Goal: Task Accomplishment & Management: Manage account settings

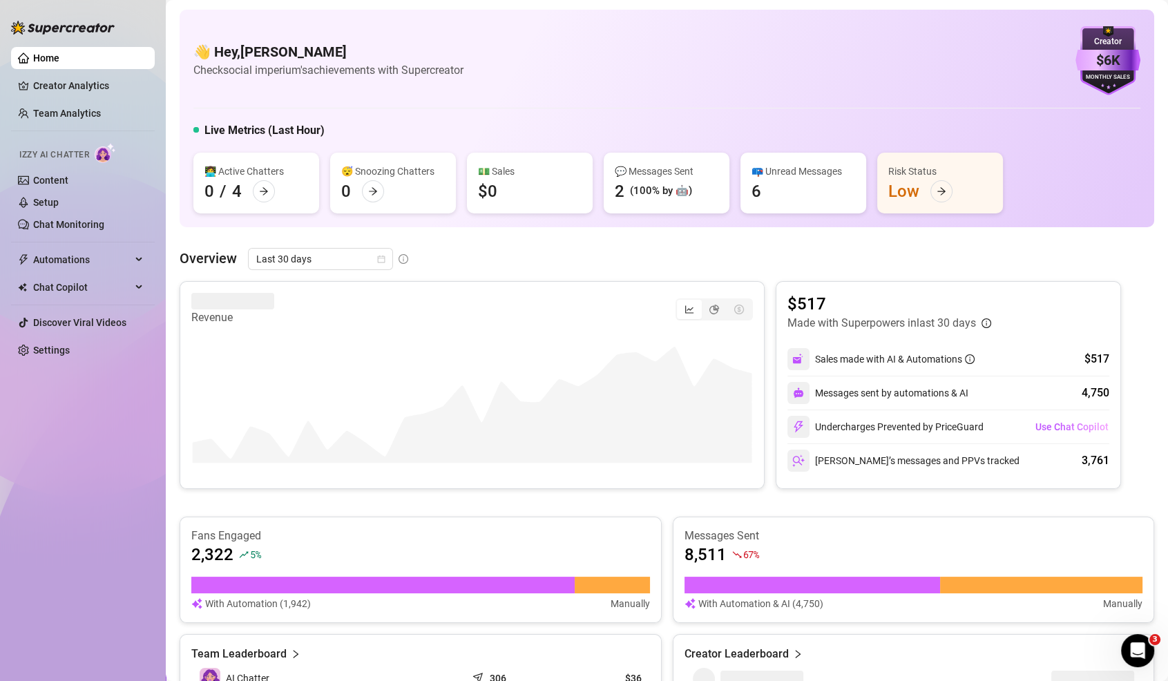
scroll to position [34, 0]
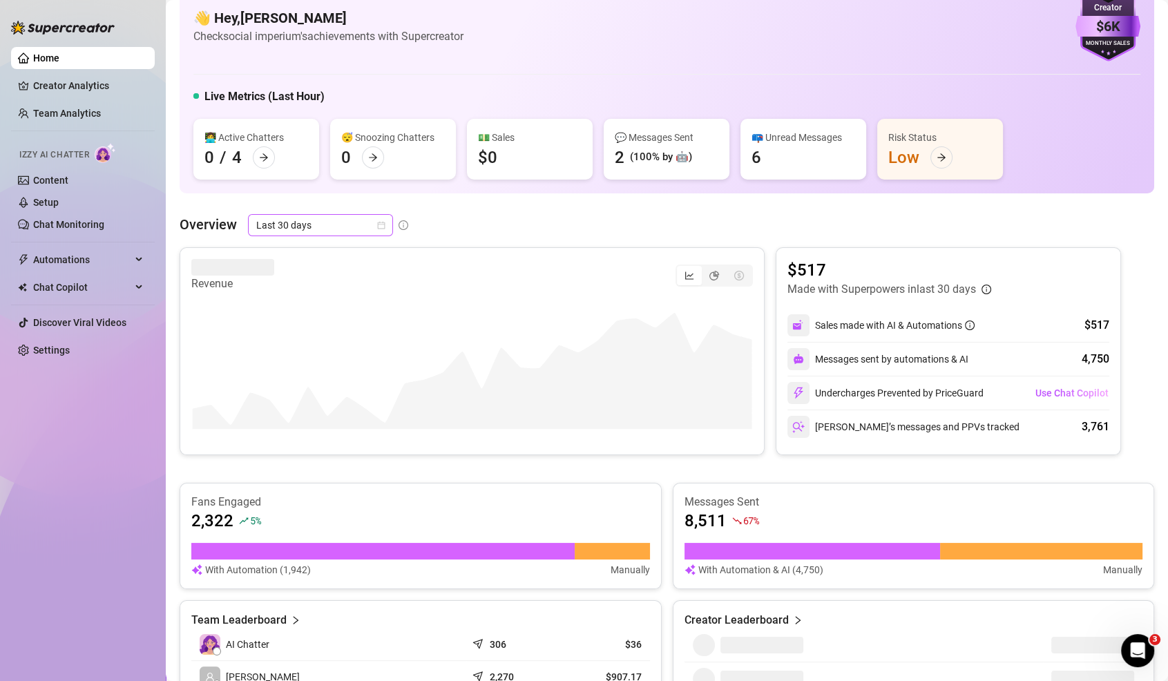
click at [348, 226] on span "Last 30 days" at bounding box center [320, 225] width 129 height 21
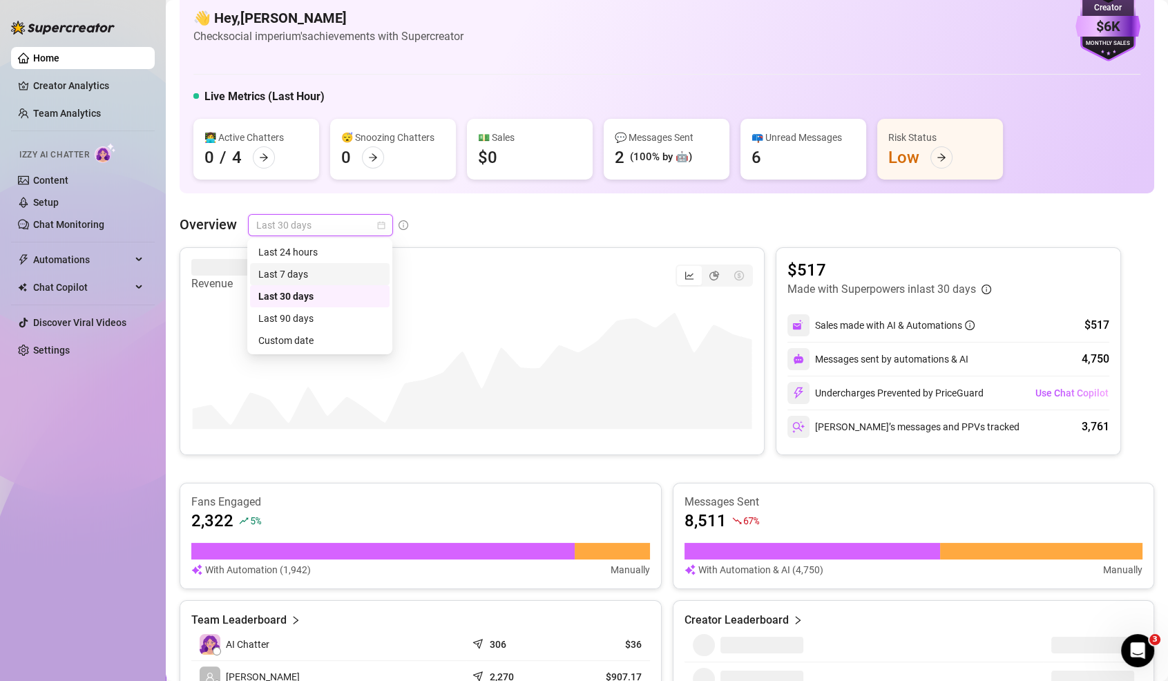
click at [333, 276] on div "Last 7 days" at bounding box center [319, 274] width 123 height 15
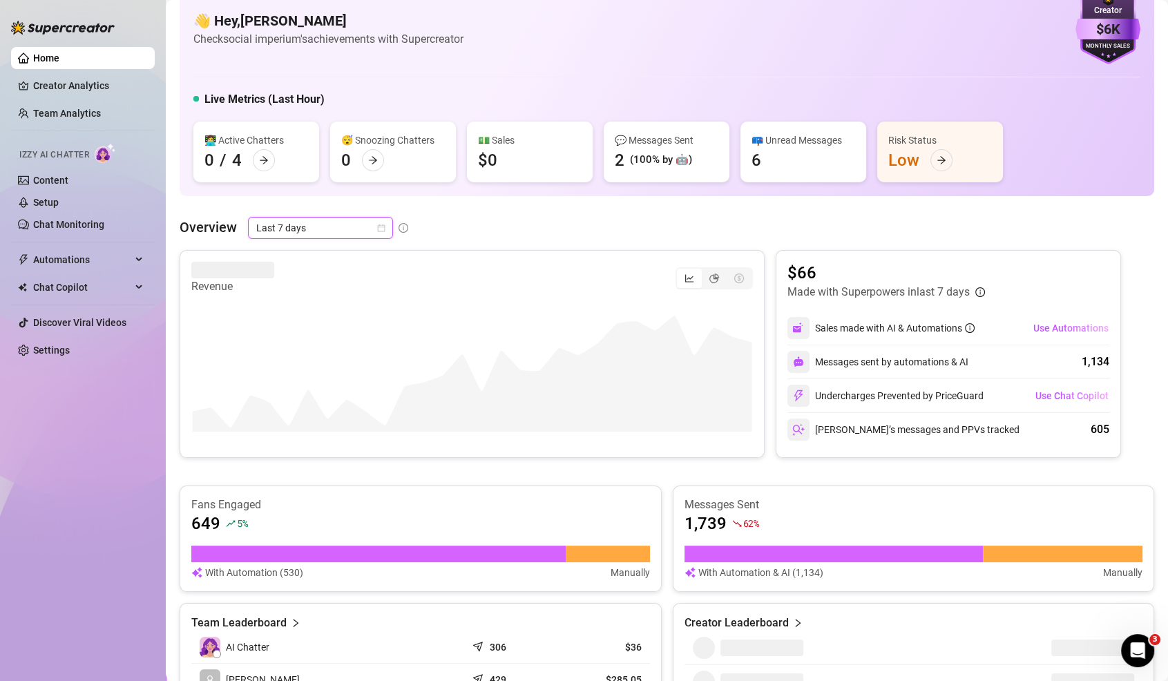
scroll to position [0, 0]
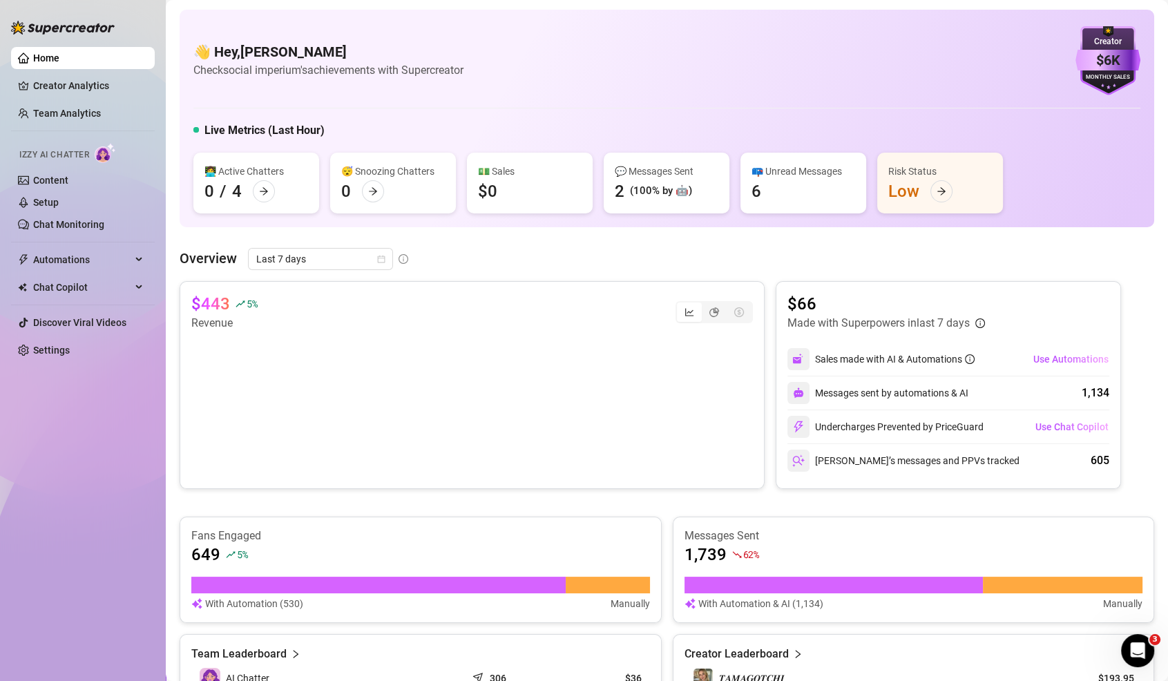
click at [60, 364] on ul "Home Creator Analytics Team Analytics Izzy AI Chatter Content Setup Chat Monito…" at bounding box center [83, 203] width 144 height 325
click at [69, 348] on link "Settings" at bounding box center [51, 350] width 37 height 11
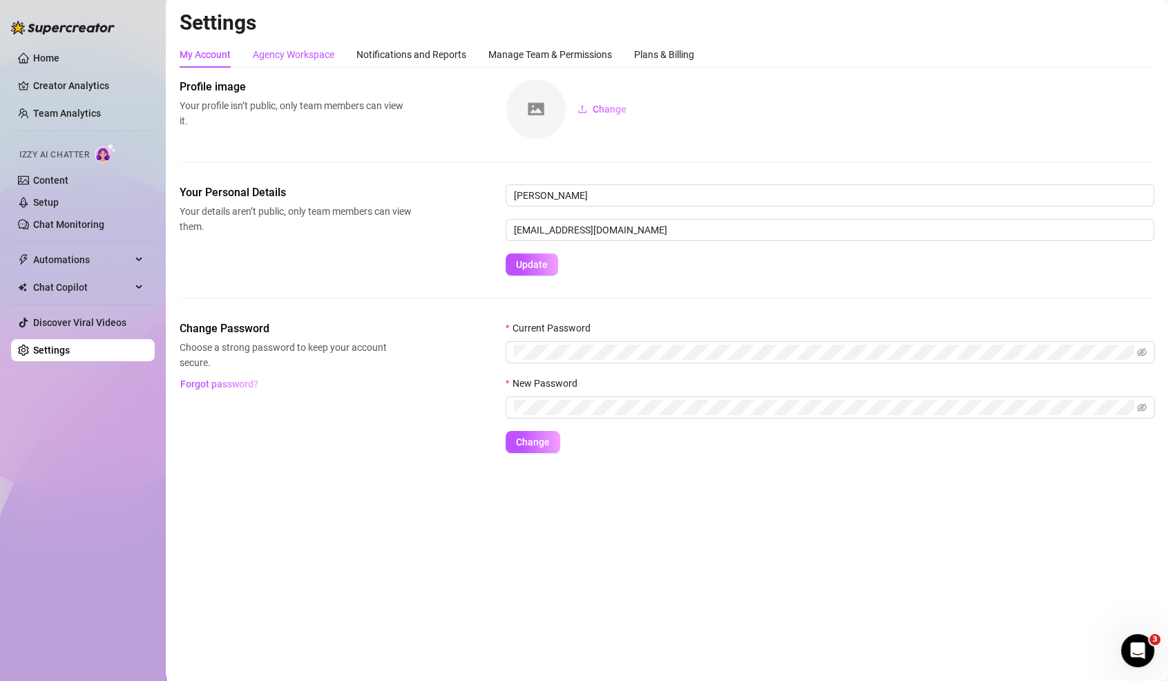
click at [305, 58] on div "Agency Workspace" at bounding box center [294, 54] width 82 height 15
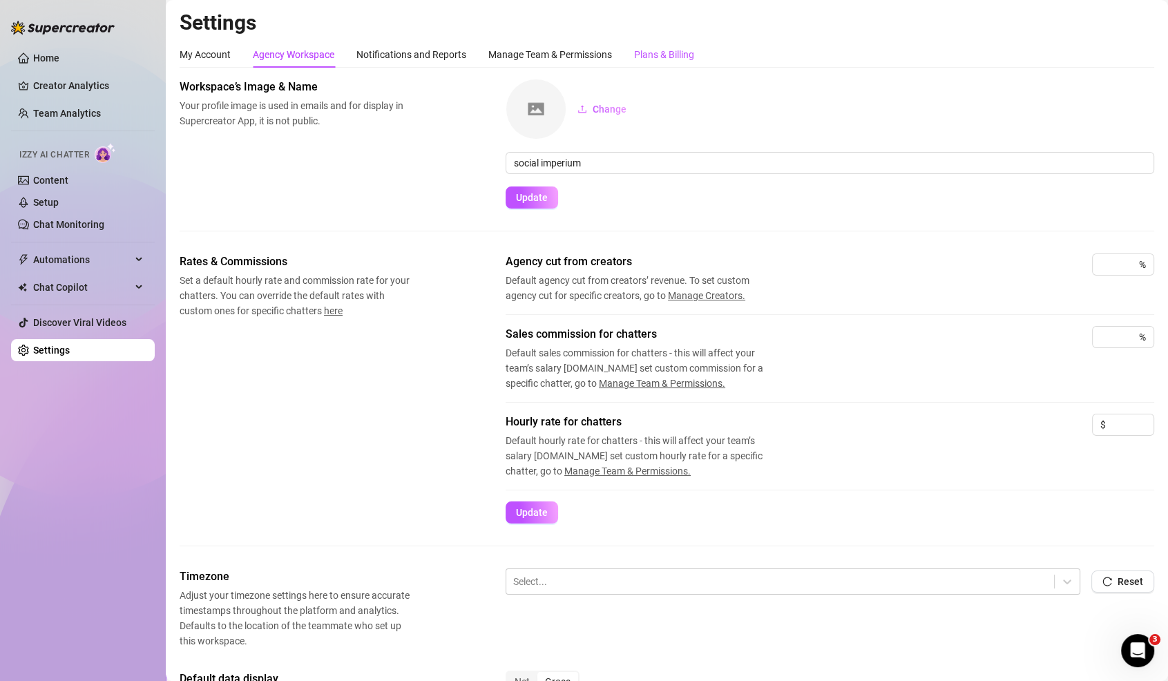
click at [672, 57] on div "Plans & Billing" at bounding box center [664, 54] width 60 height 15
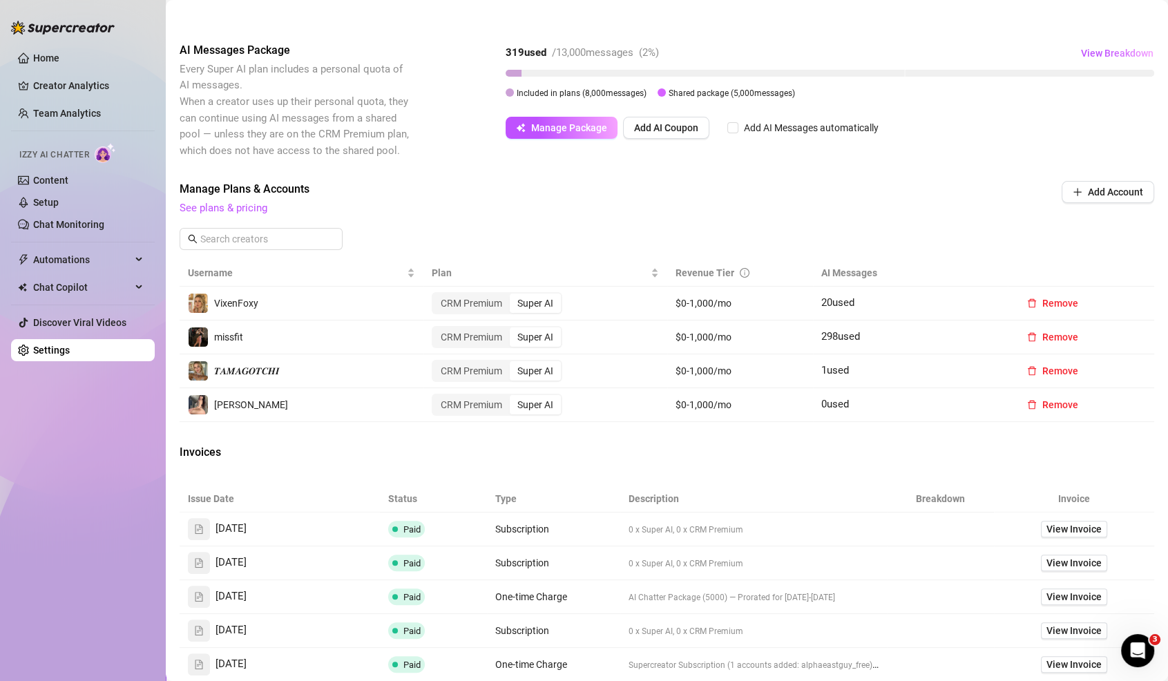
scroll to position [266, 0]
click at [1070, 399] on span "Remove" at bounding box center [1061, 404] width 36 height 11
click at [1153, 344] on button "OK" at bounding box center [1146, 348] width 23 height 17
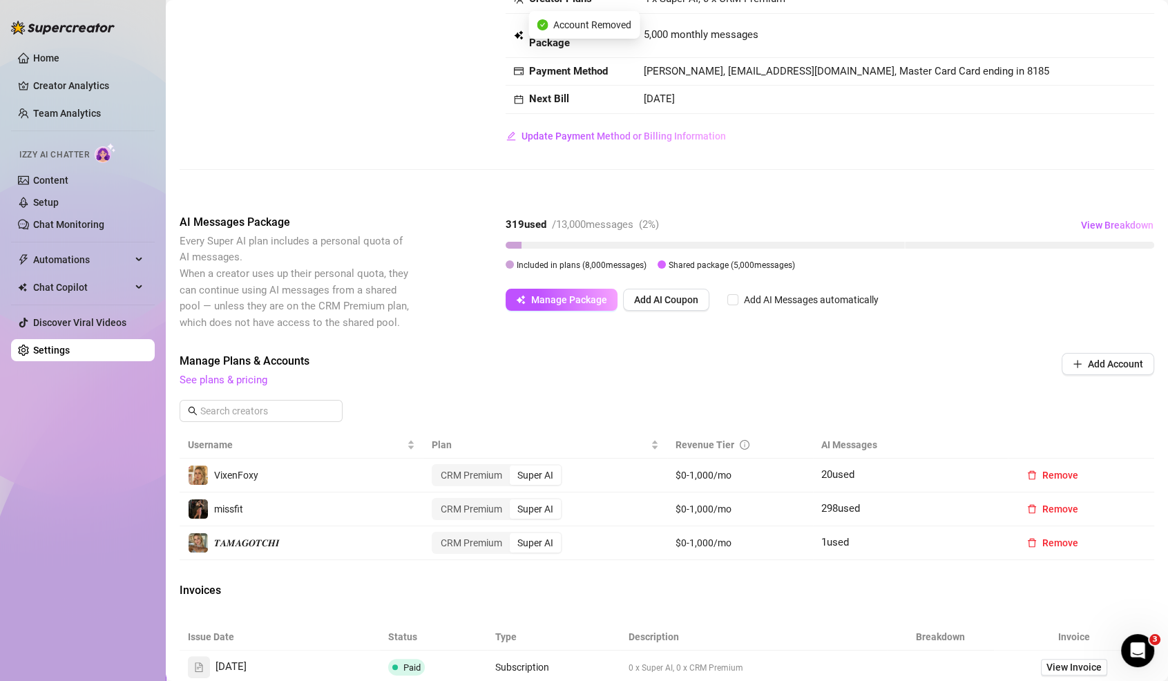
scroll to position [0, 0]
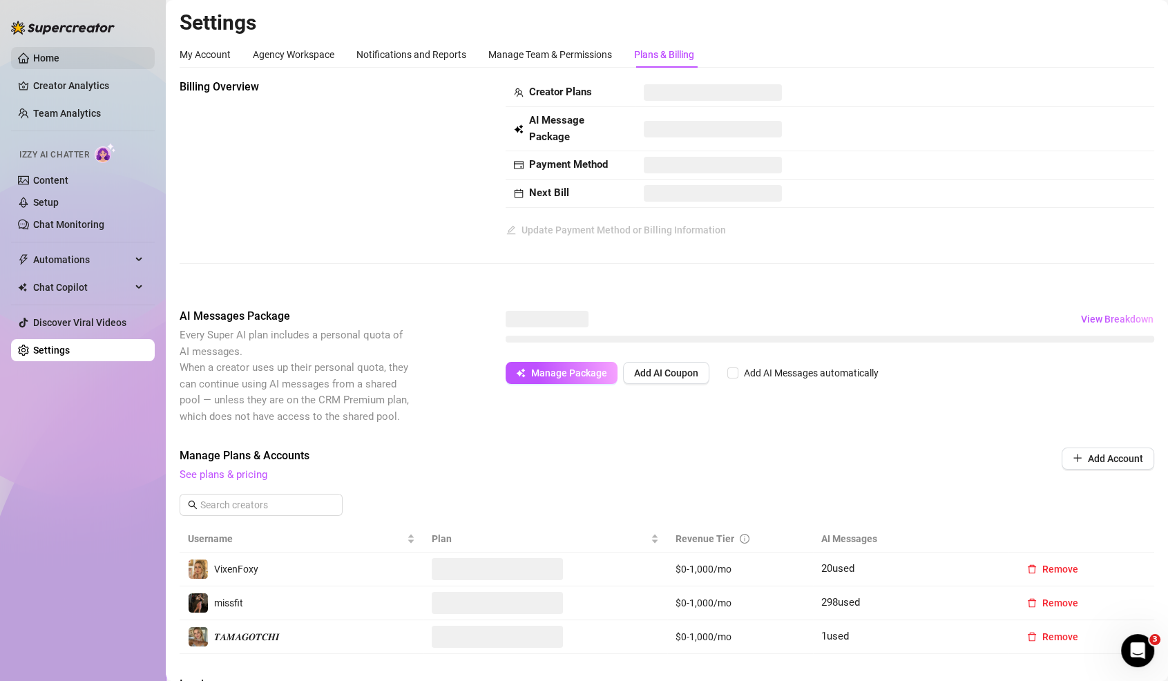
click at [59, 64] on link "Home" at bounding box center [46, 58] width 26 height 11
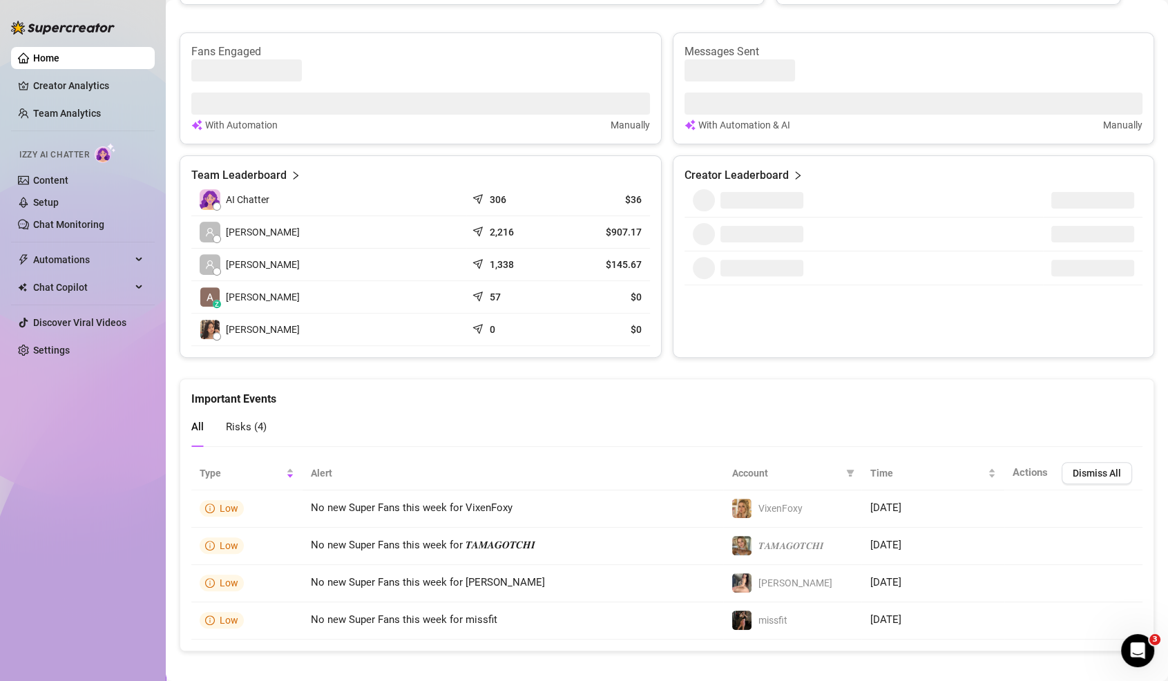
scroll to position [490, 0]
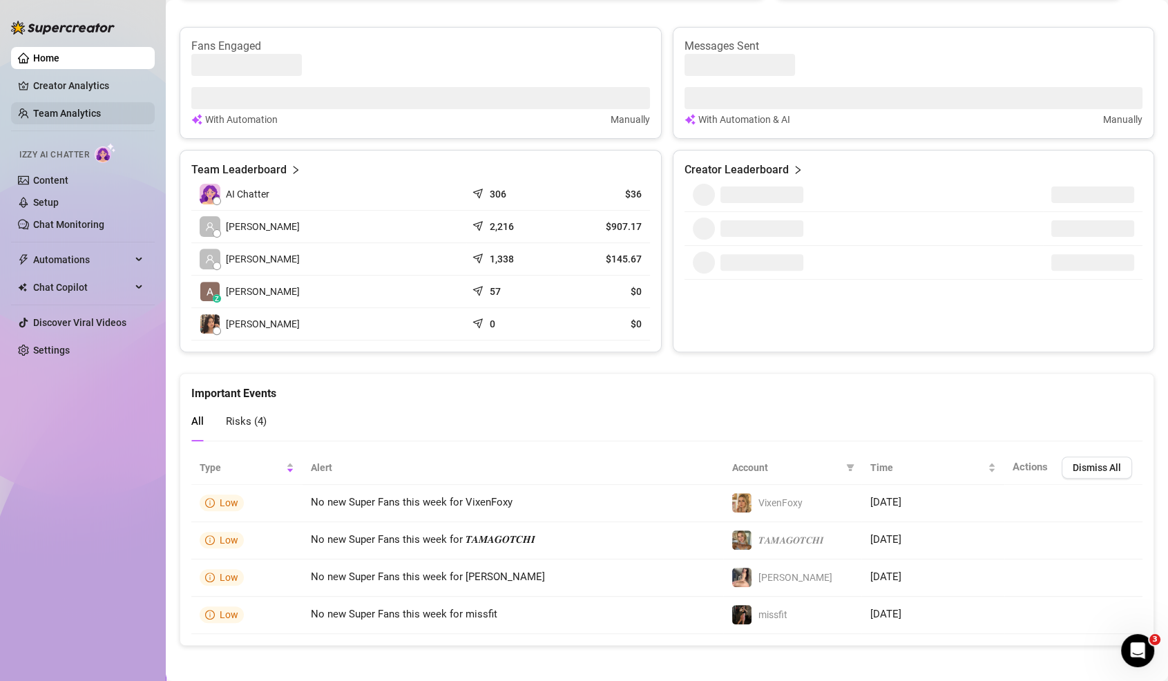
click at [101, 112] on link "Team Analytics" at bounding box center [67, 113] width 68 height 11
